Goal: Transaction & Acquisition: Purchase product/service

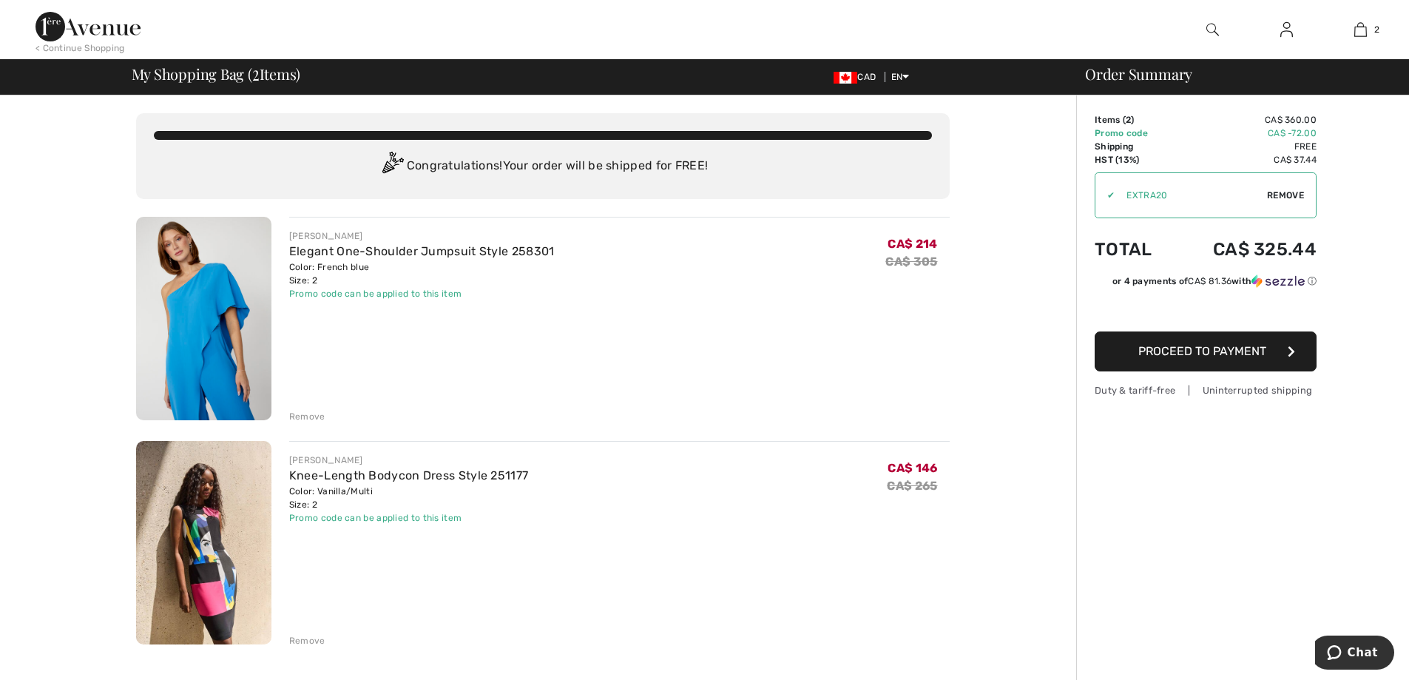
click at [201, 510] on img at bounding box center [203, 542] width 135 height 203
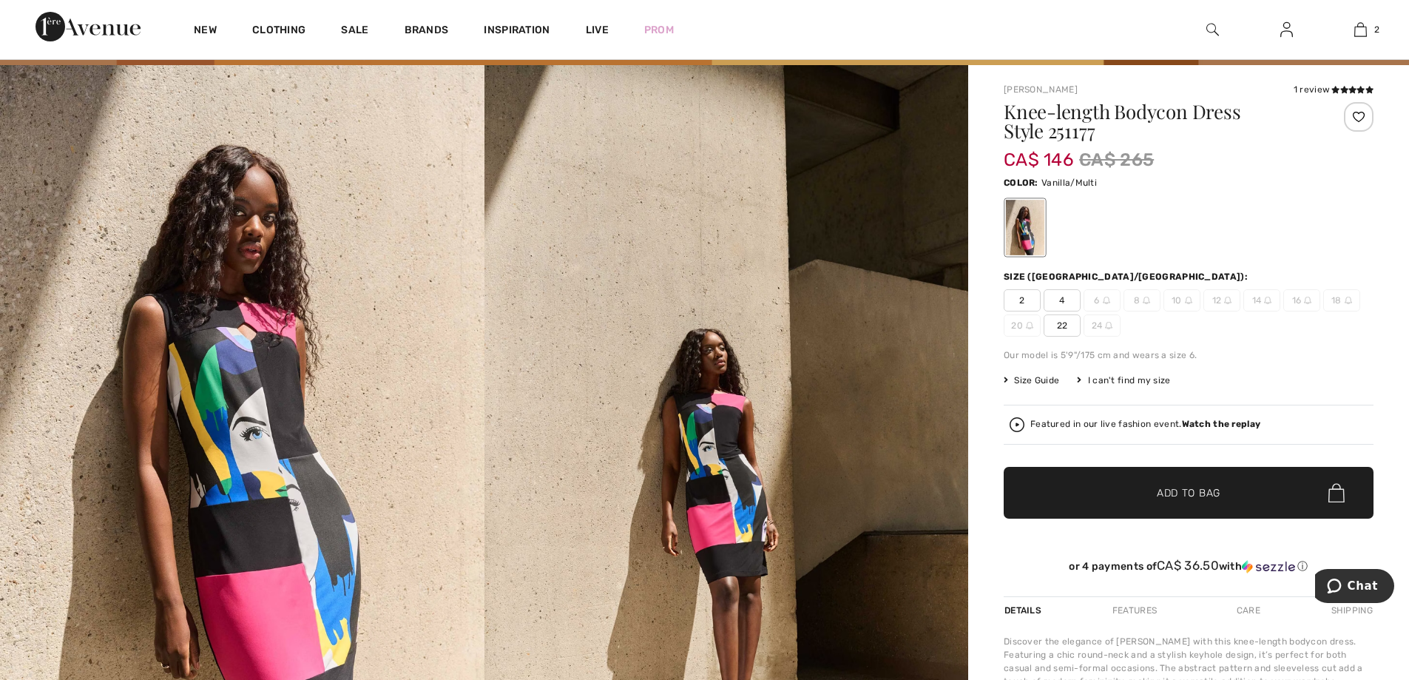
scroll to position [222, 0]
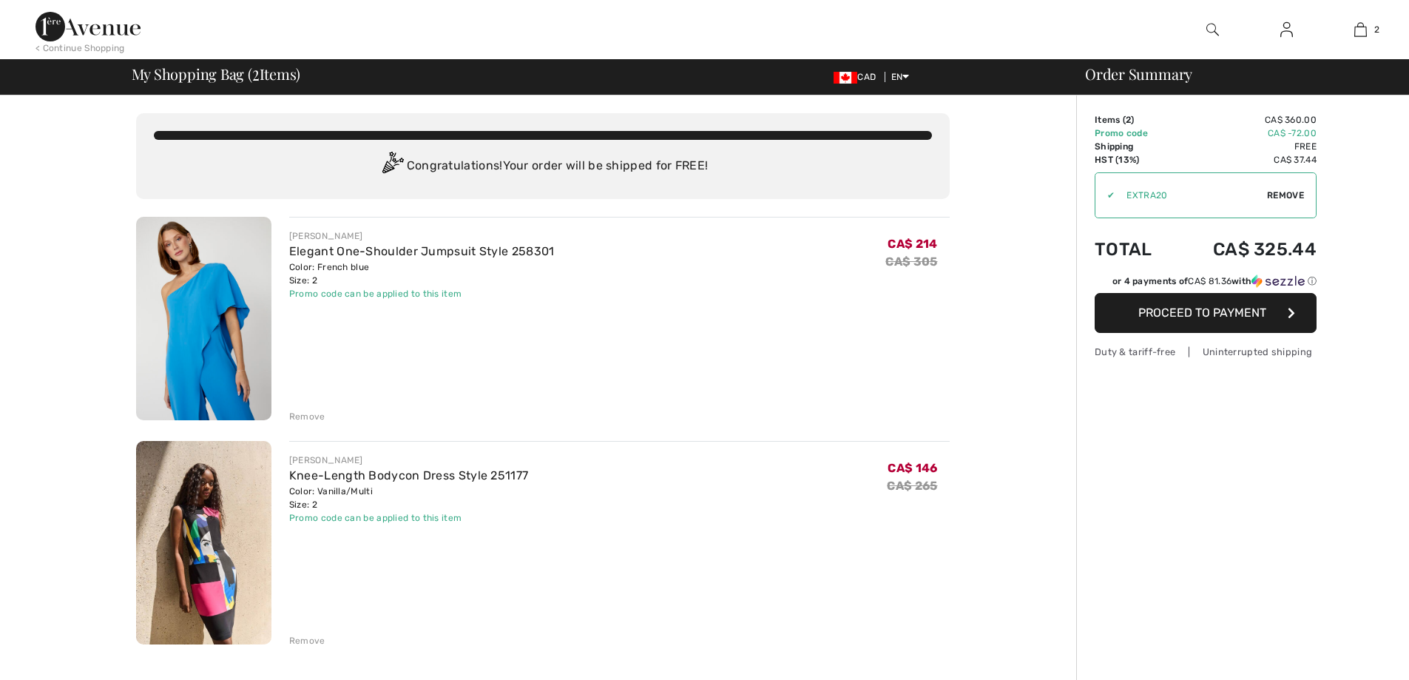
click at [217, 351] on img at bounding box center [203, 318] width 135 height 203
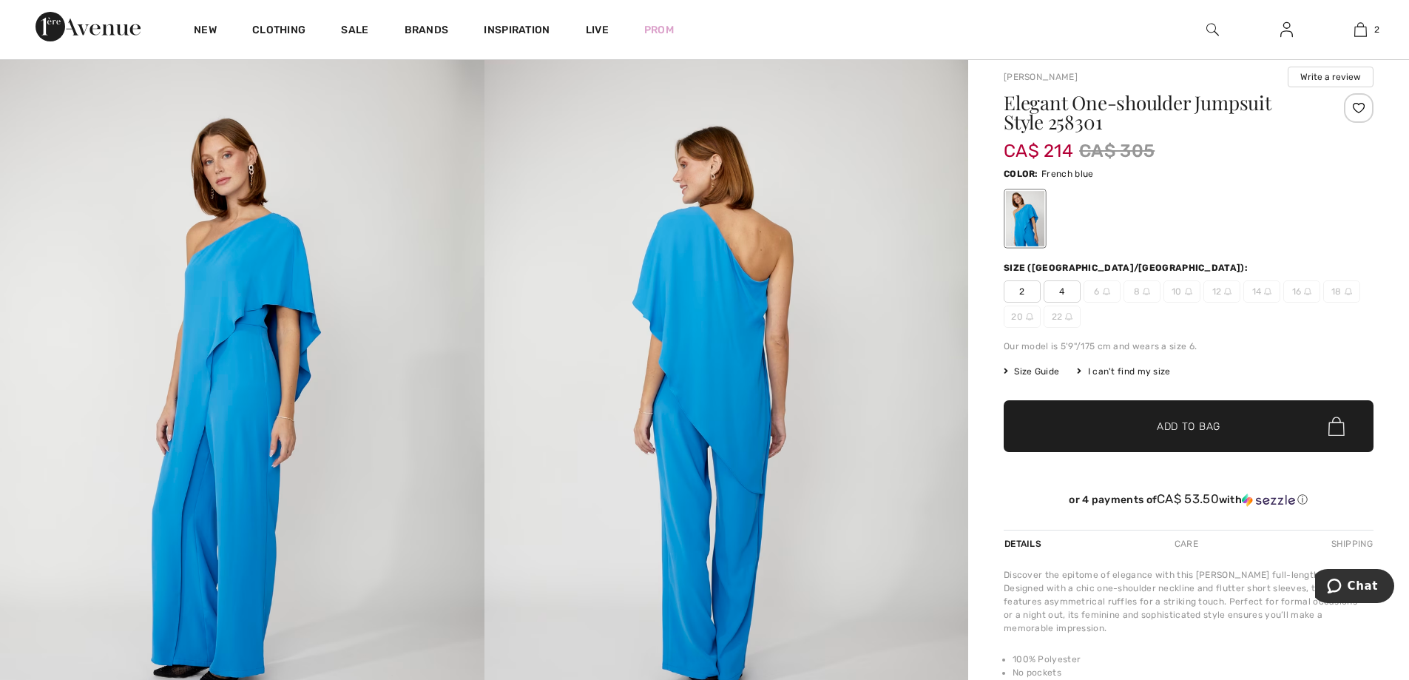
scroll to position [183, 0]
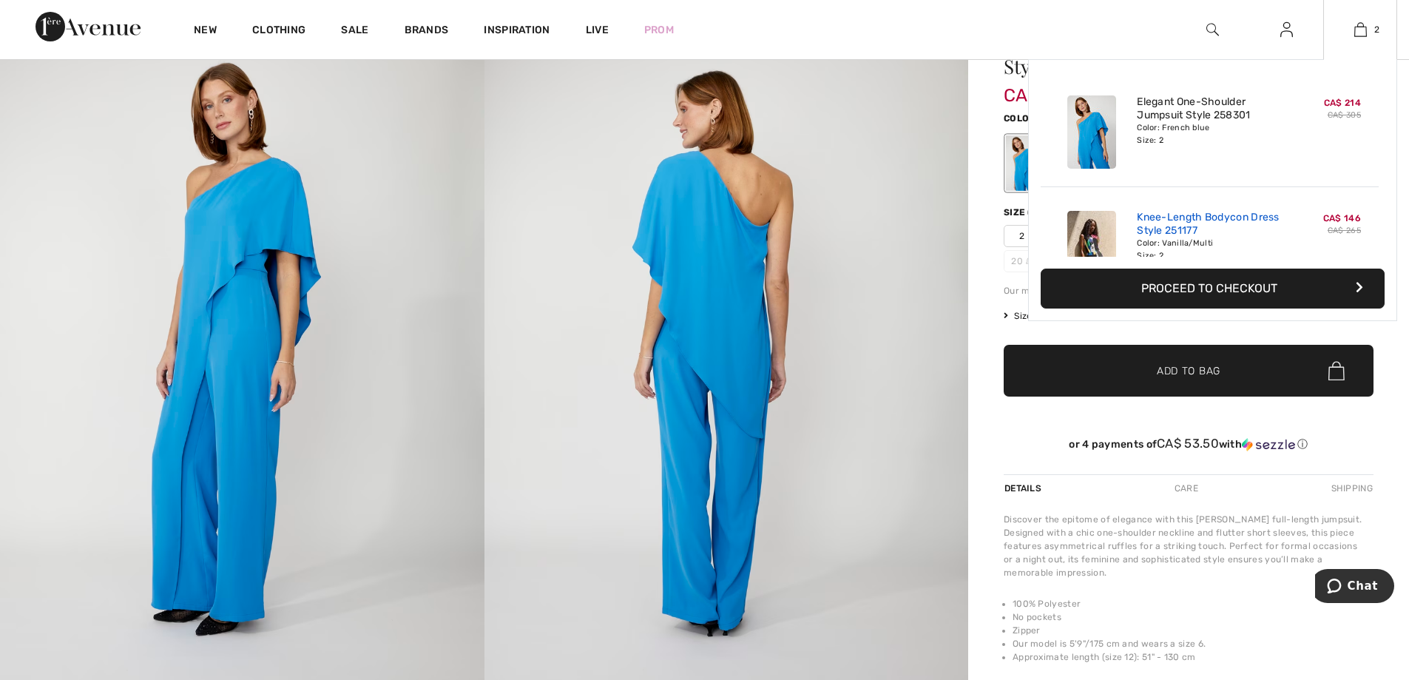
click at [1198, 232] on link "Knee-Length Bodycon Dress Style 251177" at bounding box center [1210, 224] width 146 height 27
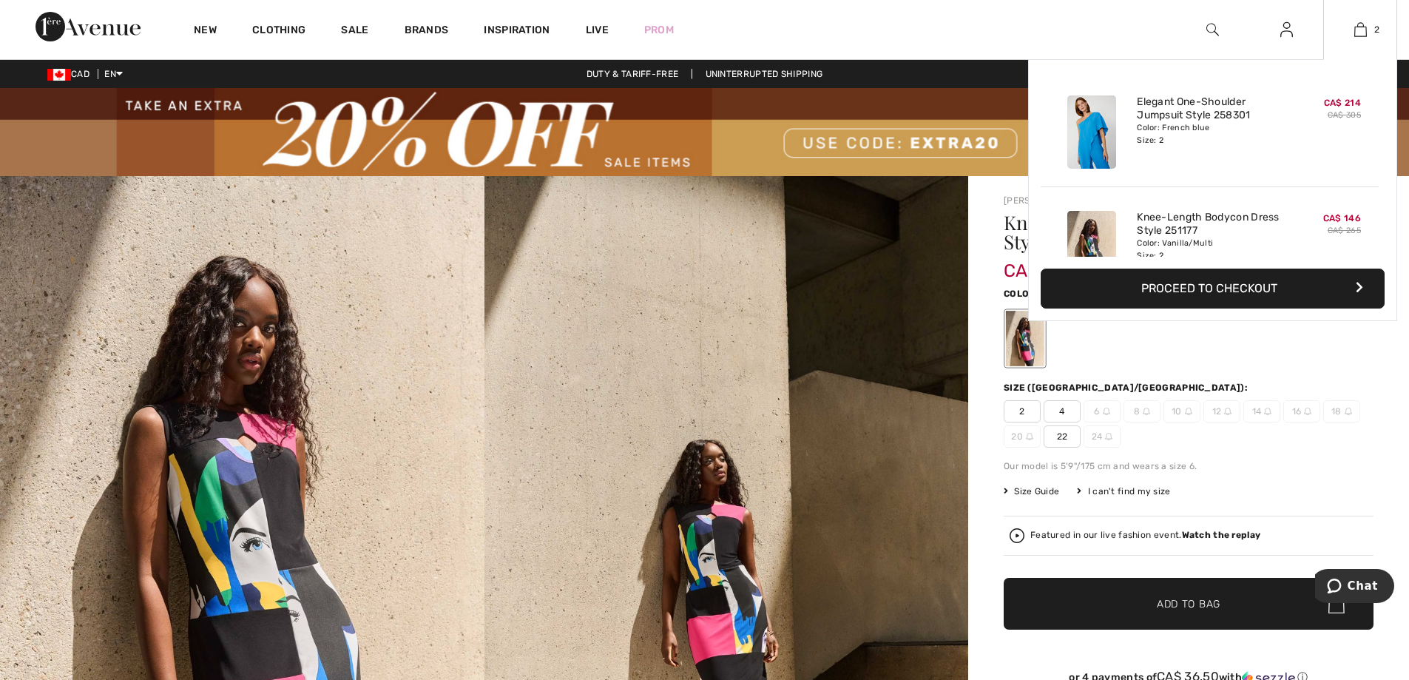
click at [1199, 131] on div "Color: French blue Size: 2" at bounding box center [1210, 134] width 146 height 24
click at [1096, 124] on img at bounding box center [1092, 131] width 49 height 73
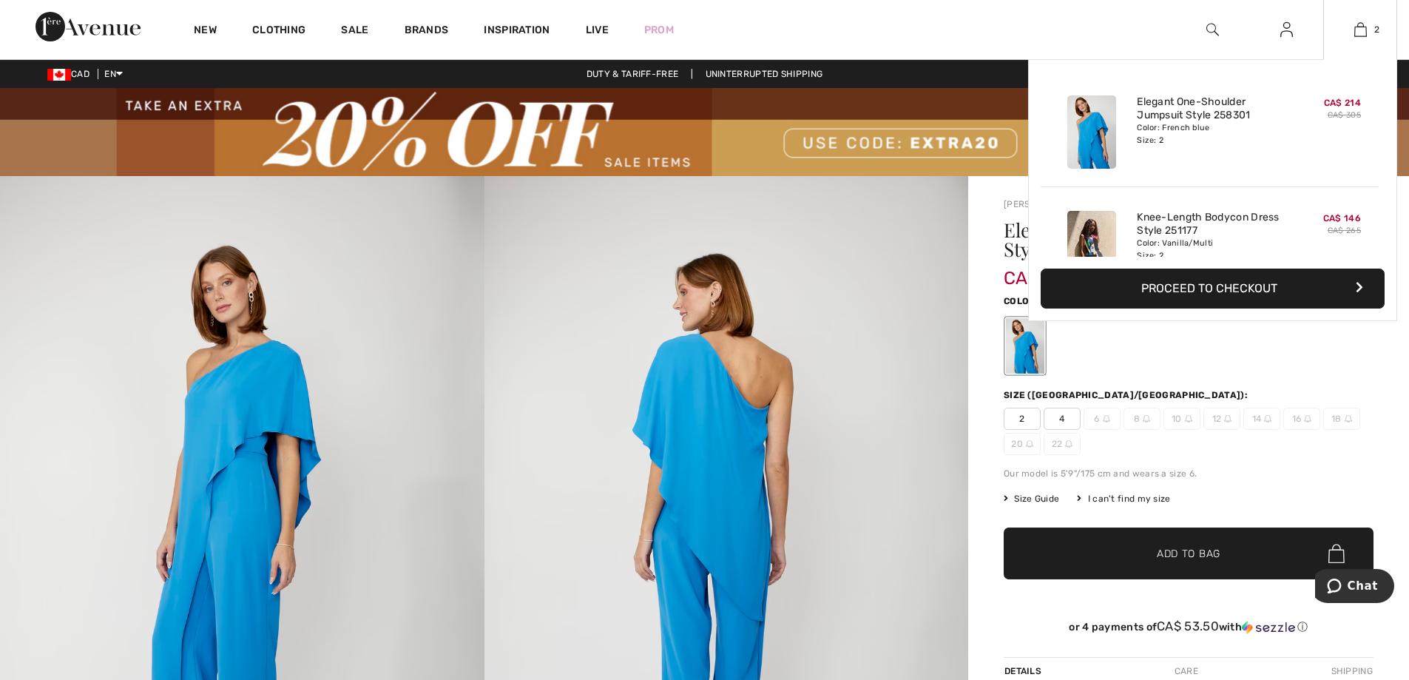
click at [1193, 286] on button "Proceed to Checkout" at bounding box center [1213, 289] width 344 height 40
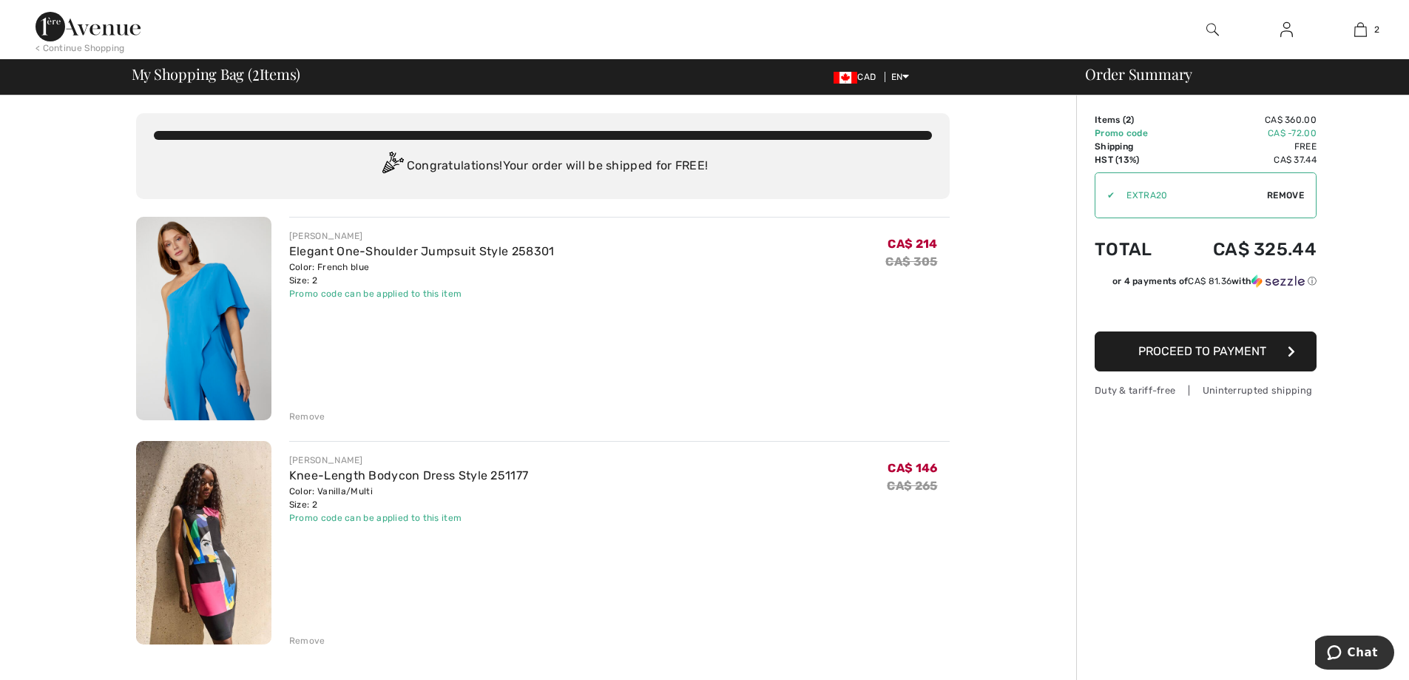
click at [306, 414] on div "Remove" at bounding box center [307, 416] width 36 height 13
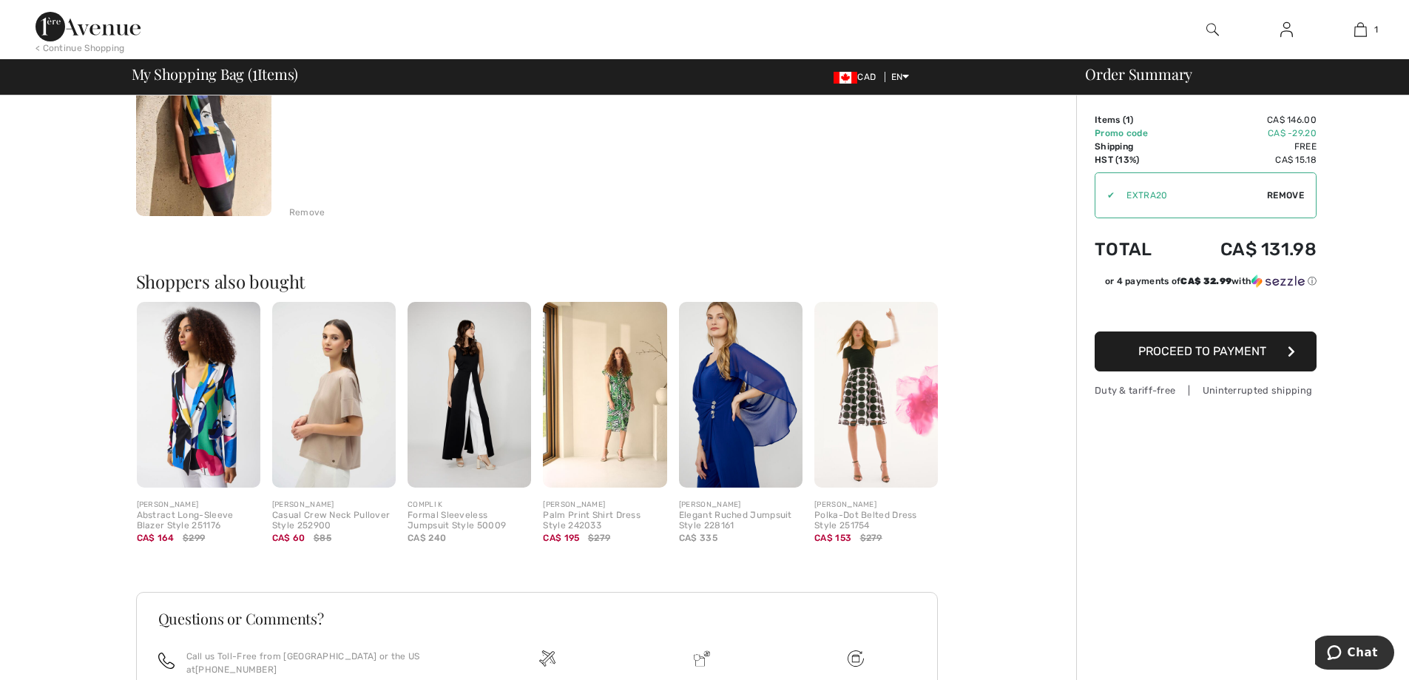
scroll to position [348, 0]
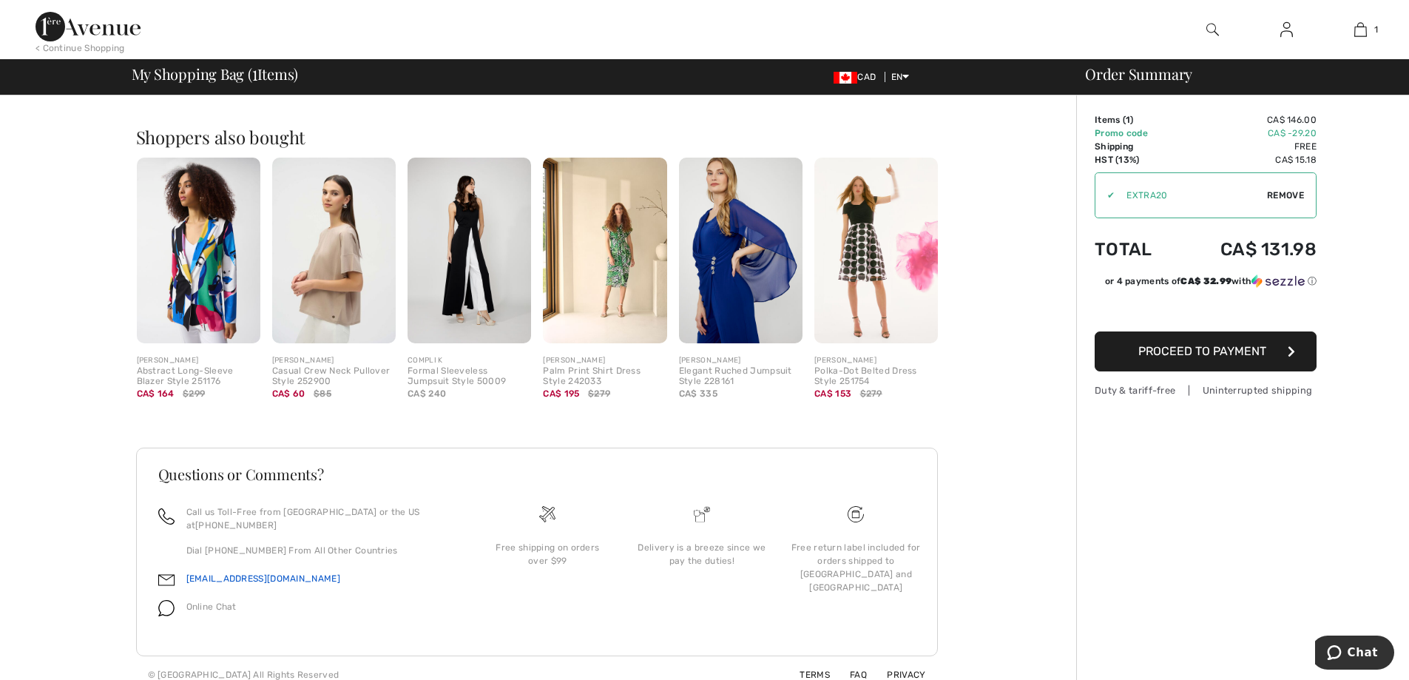
click at [229, 573] on link "[EMAIL_ADDRESS][DOMAIN_NAME]" at bounding box center [263, 578] width 154 height 10
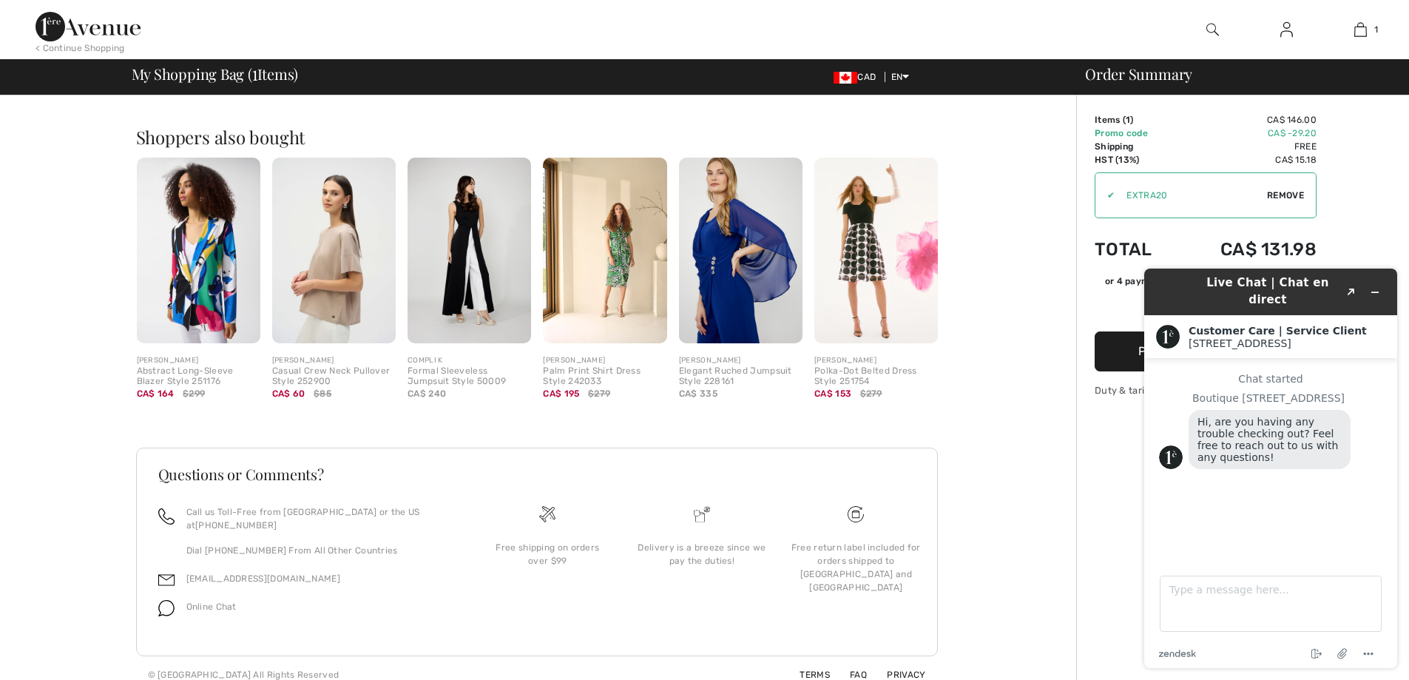
scroll to position [0, 0]
click at [1201, 605] on textarea "Type a message here..." at bounding box center [1271, 604] width 222 height 56
type textarea "do you have any brick and [PERSON_NAME] strores?"
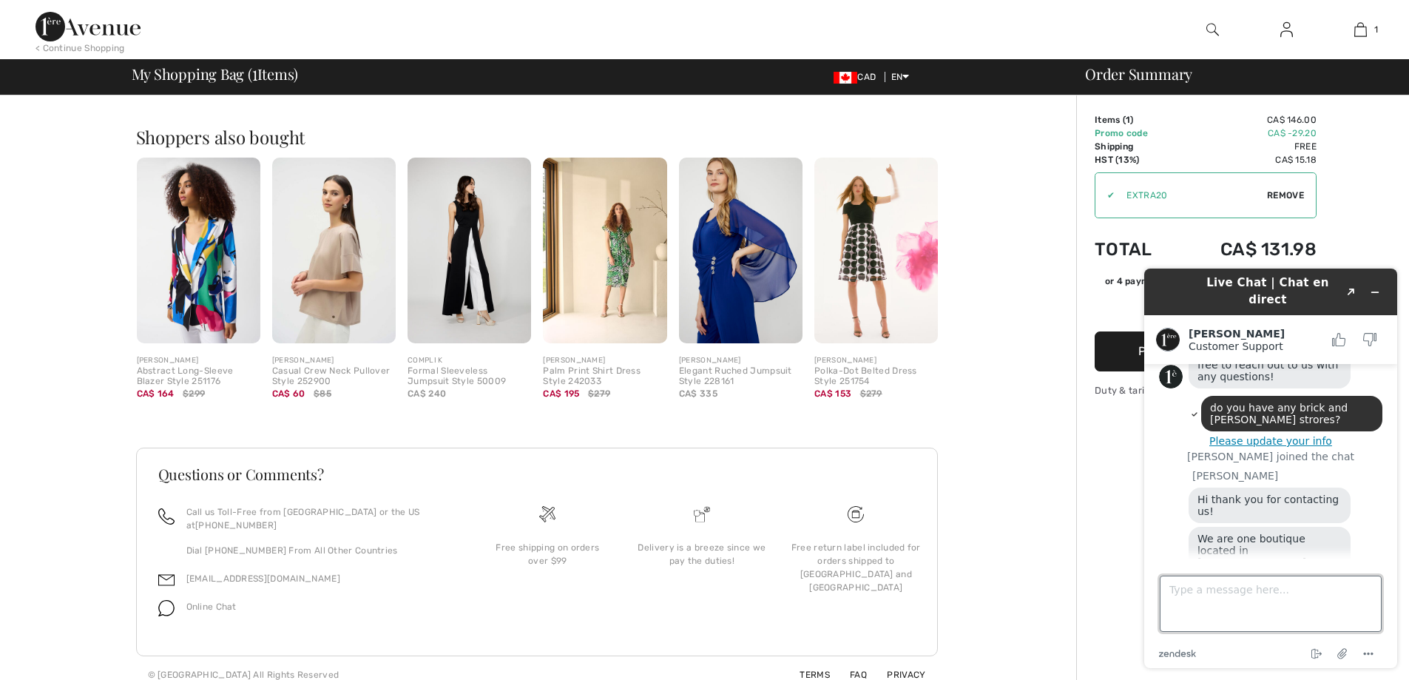
scroll to position [122, 0]
